Goal: Find specific page/section: Find specific page/section

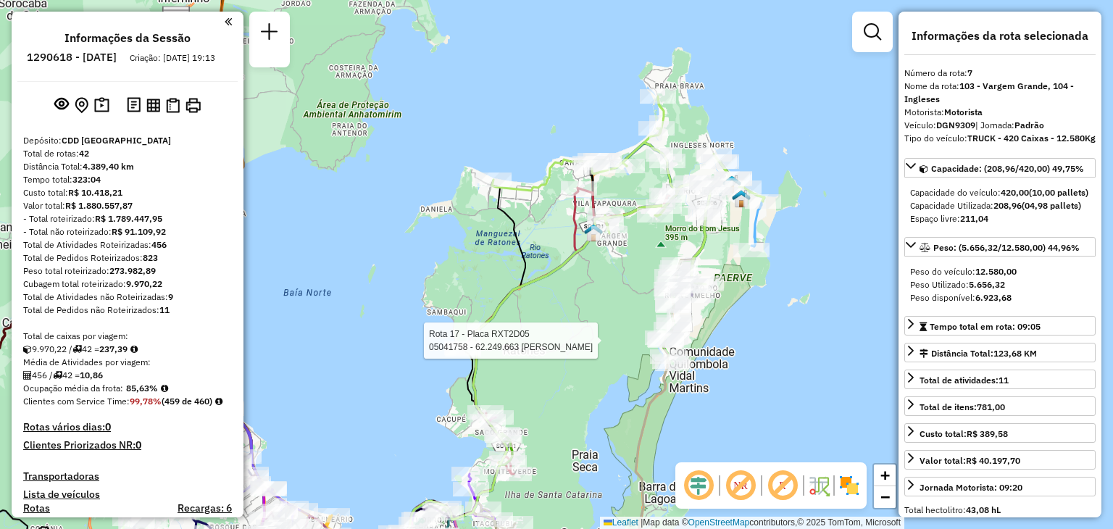
select select "**********"
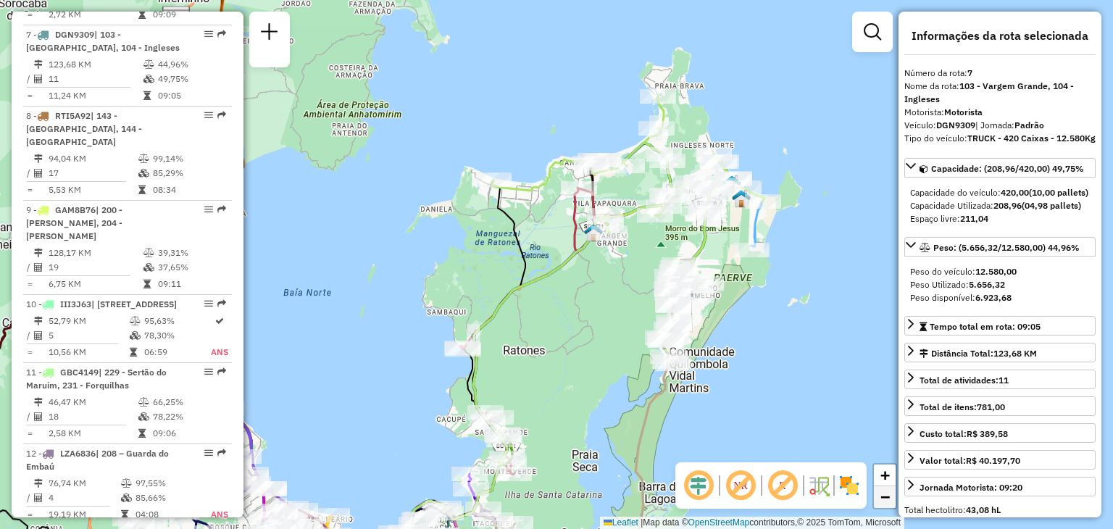
click at [881, 499] on span "−" at bounding box center [885, 497] width 9 height 18
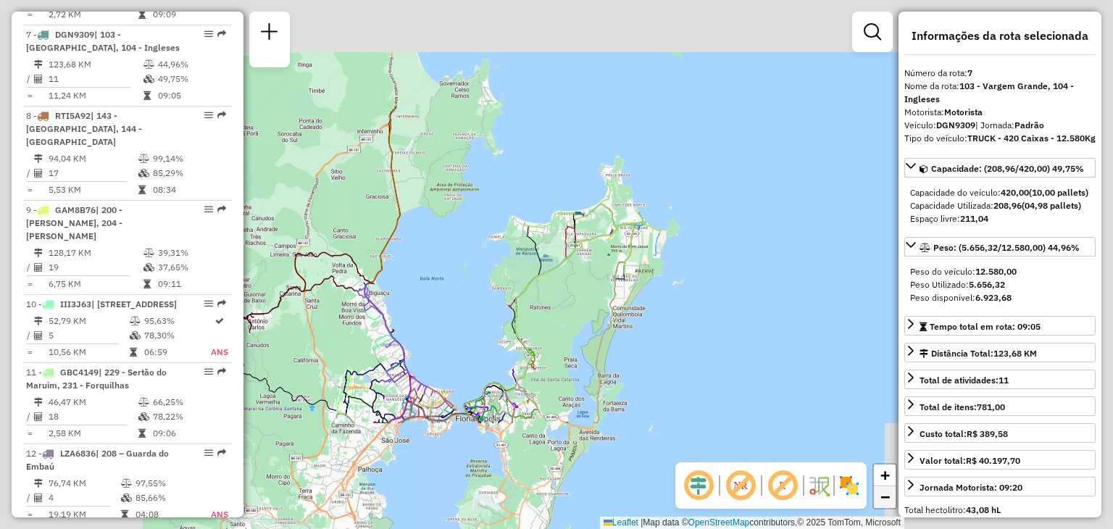
click at [881, 499] on span "−" at bounding box center [885, 497] width 9 height 18
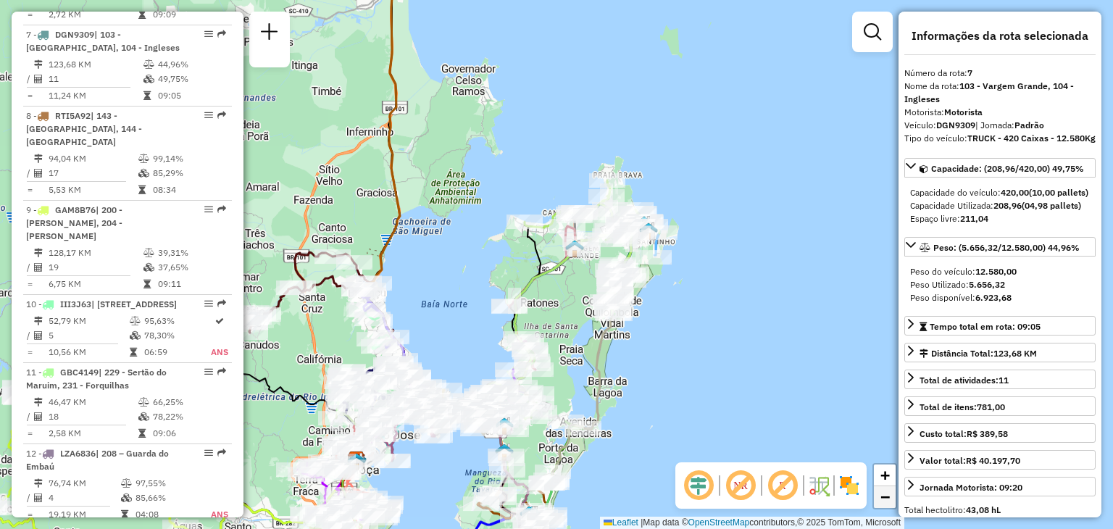
click at [881, 499] on span "−" at bounding box center [885, 497] width 9 height 18
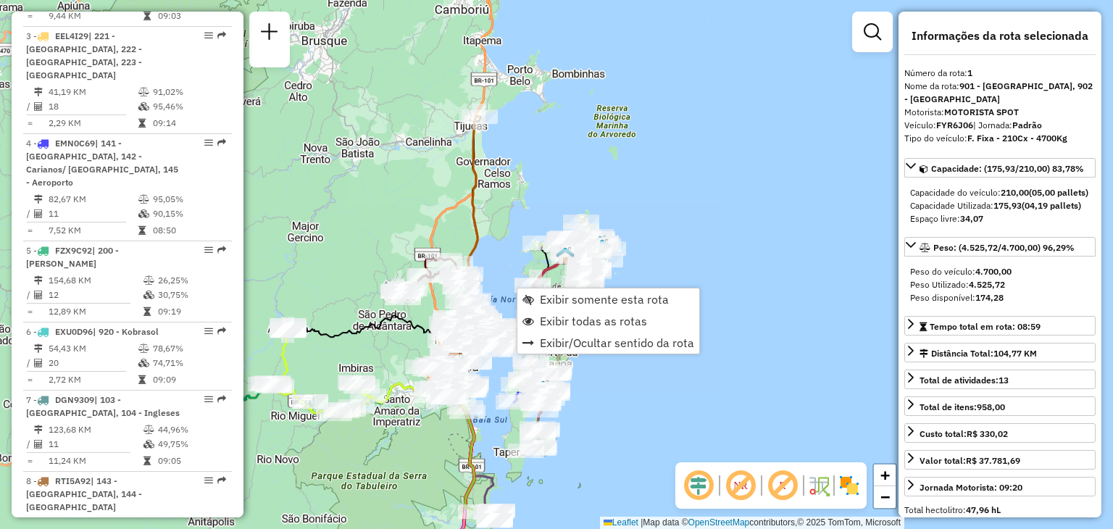
scroll to position [576, 0]
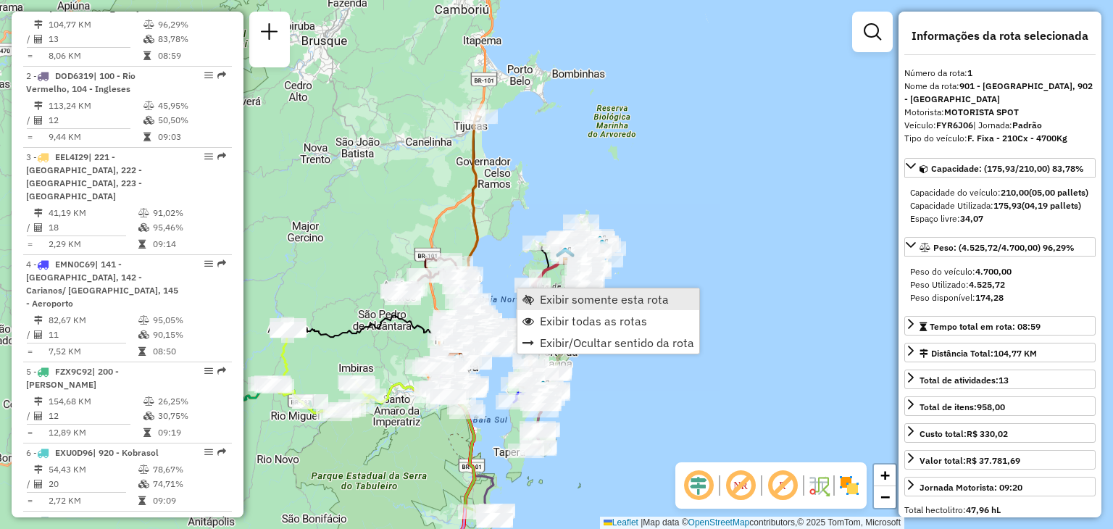
click at [587, 307] on link "Exibir somente esta rota" at bounding box center [609, 300] width 182 height 22
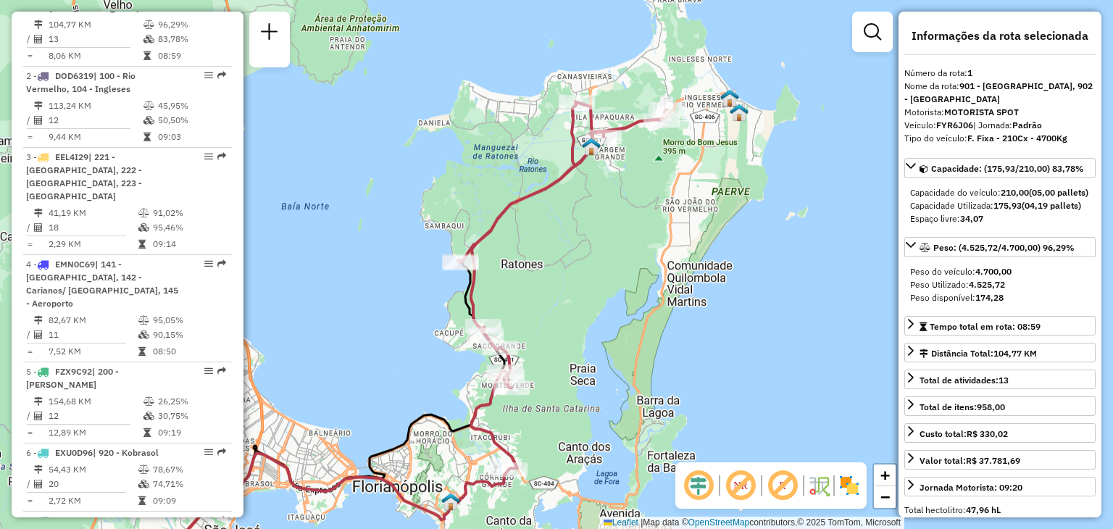
drag, startPoint x: 760, startPoint y: 313, endPoint x: 626, endPoint y: 381, distance: 150.1
click at [626, 381] on div "Janela de atendimento Grade de atendimento Capacidade Transportadoras Veículos …" at bounding box center [556, 264] width 1113 height 529
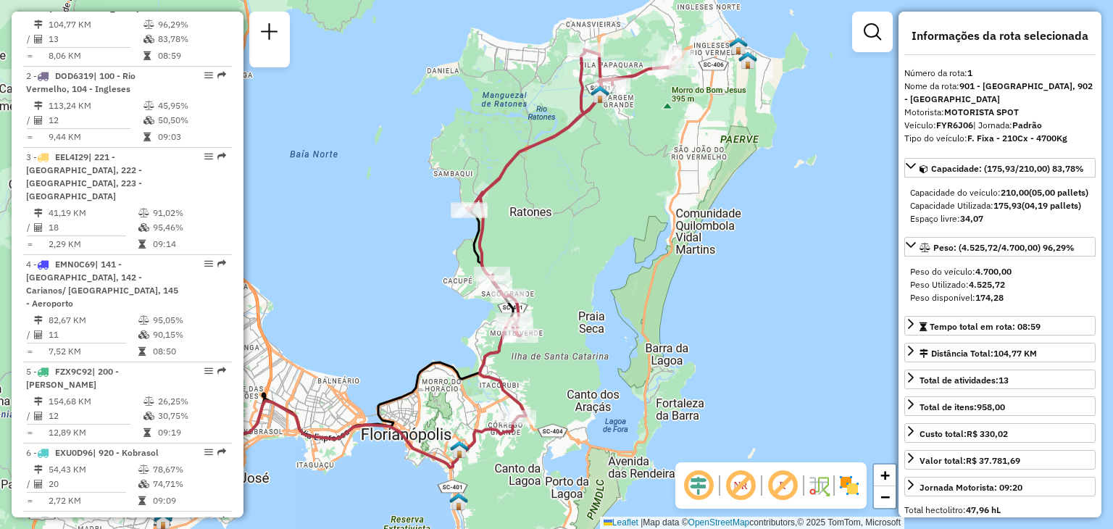
drag, startPoint x: 626, startPoint y: 381, endPoint x: 632, endPoint y: 331, distance: 49.7
click at [632, 331] on div "Janela de atendimento Grade de atendimento Capacidade Transportadoras Veículos …" at bounding box center [556, 264] width 1113 height 529
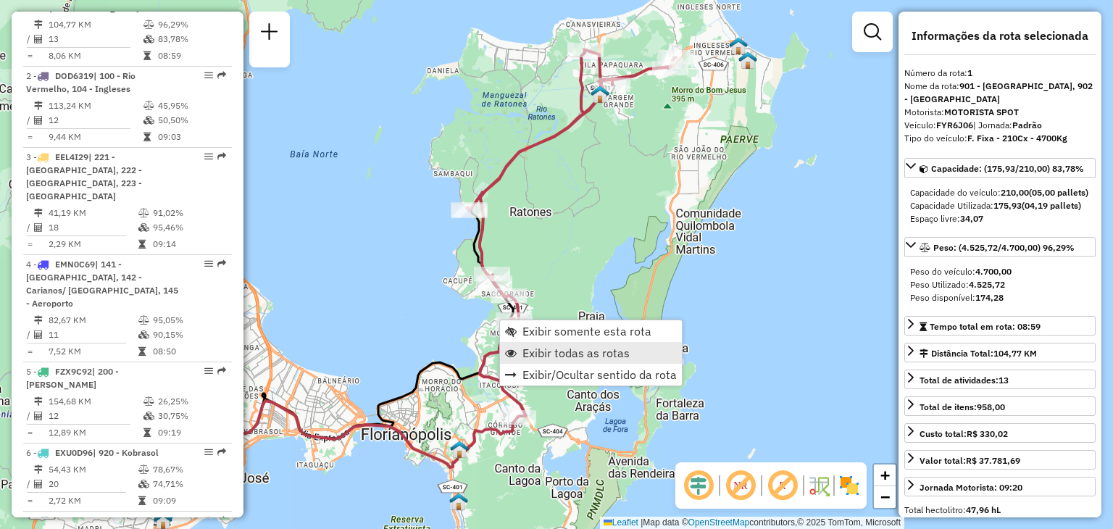
click at [606, 352] on span "Exibir todas as rotas" at bounding box center [576, 353] width 107 height 12
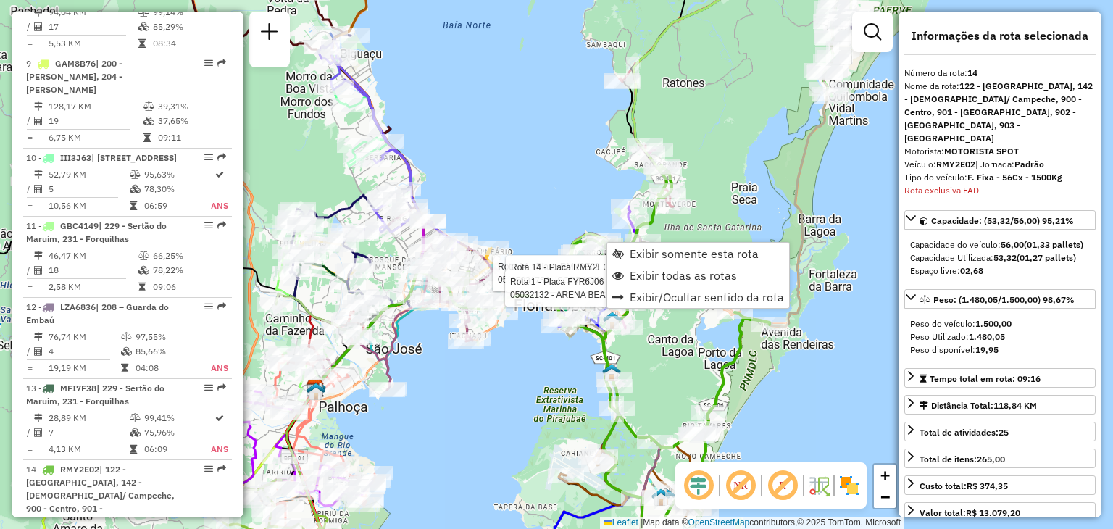
scroll to position [1630, 0]
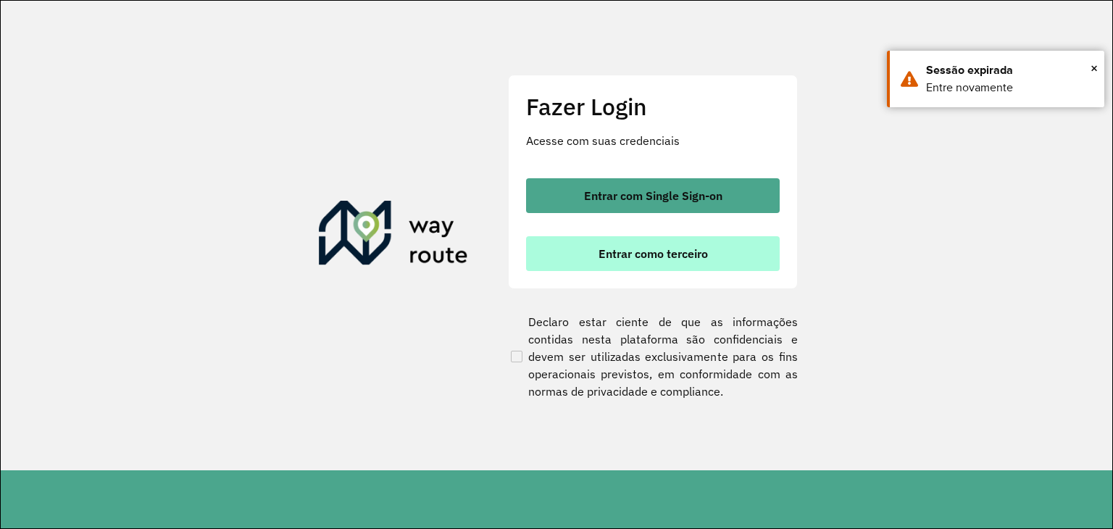
click at [666, 258] on span "Entrar como terceiro" at bounding box center [653, 254] width 109 height 12
